Goal: Task Accomplishment & Management: Use online tool/utility

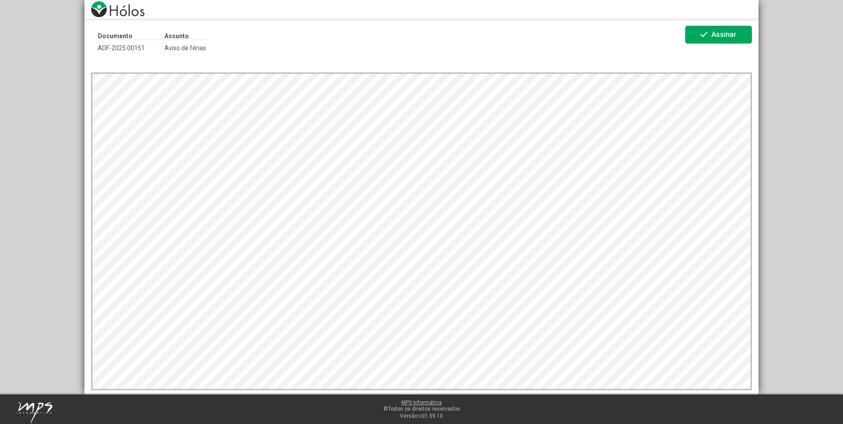
click at [710, 21] on div "Documento ADF-2025.00151 Assunto Aviso de férias check Assinar" at bounding box center [421, 206] width 674 height 375
click at [712, 31] on span "check Assinar" at bounding box center [718, 35] width 40 height 16
click at [713, 35] on span "Assinar" at bounding box center [723, 34] width 25 height 8
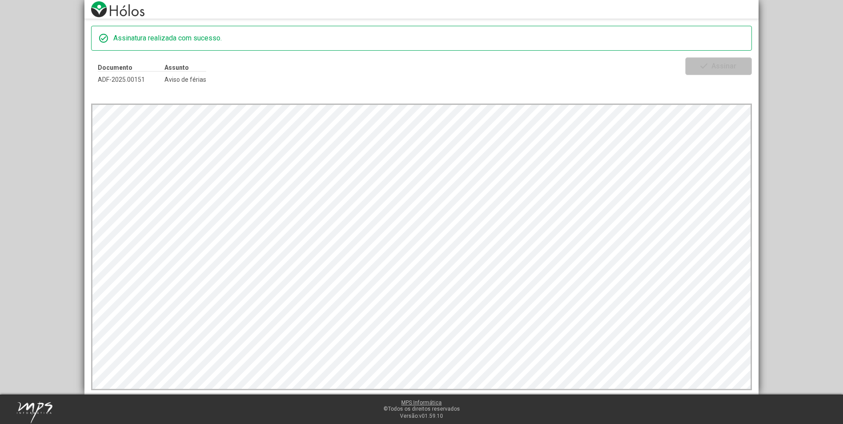
click at [801, 69] on div "check_circle Assinatura realizada com sucesso. Documento ADF-2025.00151 Assunto…" at bounding box center [421, 197] width 843 height 394
click at [823, 53] on div "check_circle Assinatura realizada com sucesso. Documento ADF-2025.00151 Assunto…" at bounding box center [421, 197] width 843 height 394
click at [191, 86] on div "Documento ADF-2025.00151 Assunto Aviso de férias" at bounding box center [388, 73] width 594 height 32
click at [131, 79] on span "ADF-2025.00151" at bounding box center [131, 79] width 67 height 7
